Goal: Navigation & Orientation: Find specific page/section

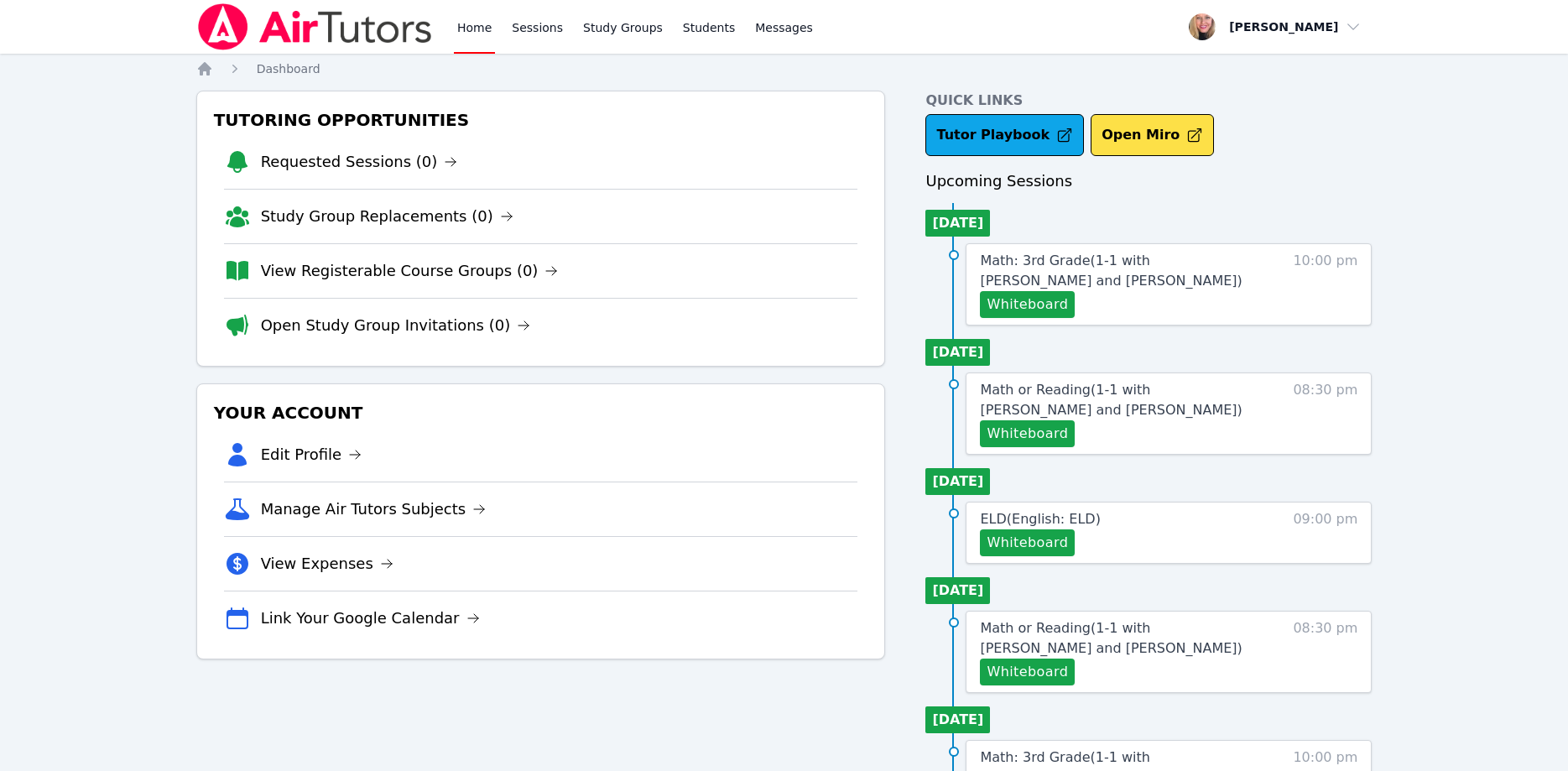
click at [1554, 91] on div "Home Sessions Study Groups Students Messages Open user menu Asia Mason Open mai…" at bounding box center [784, 744] width 1568 height 1489
click at [1345, 167] on div "Quick Links Tutor Playbook Open Miro Upcoming Sessions Today Math: 3rd Grade ( …" at bounding box center [1148, 772] width 446 height 1364
